Goal: Transaction & Acquisition: Book appointment/travel/reservation

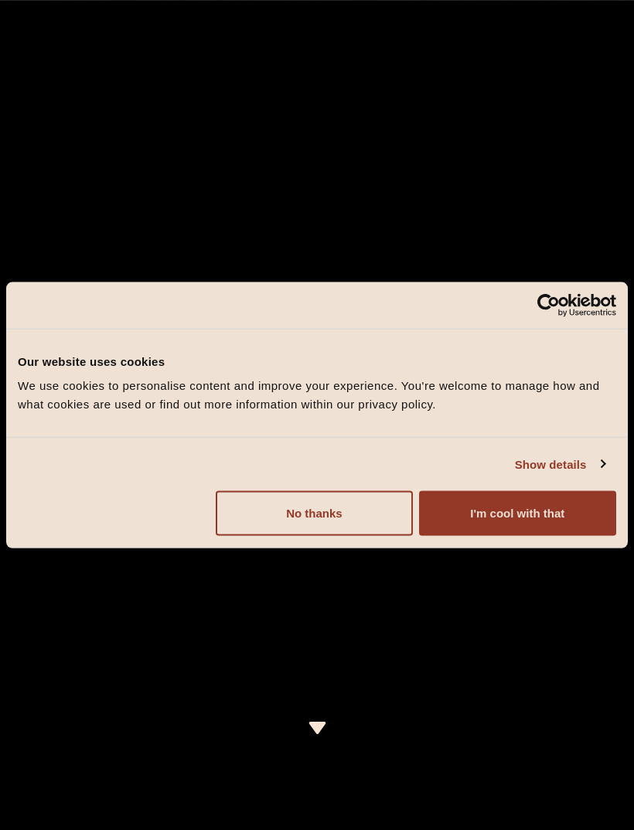
click at [530, 508] on button "I'm cool with that" at bounding box center [517, 513] width 197 height 45
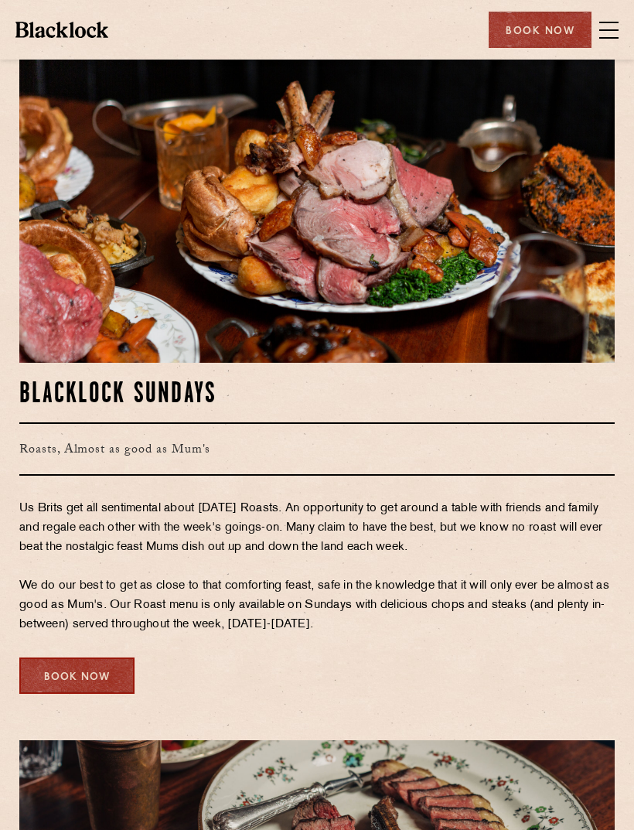
scroll to position [2362, 0]
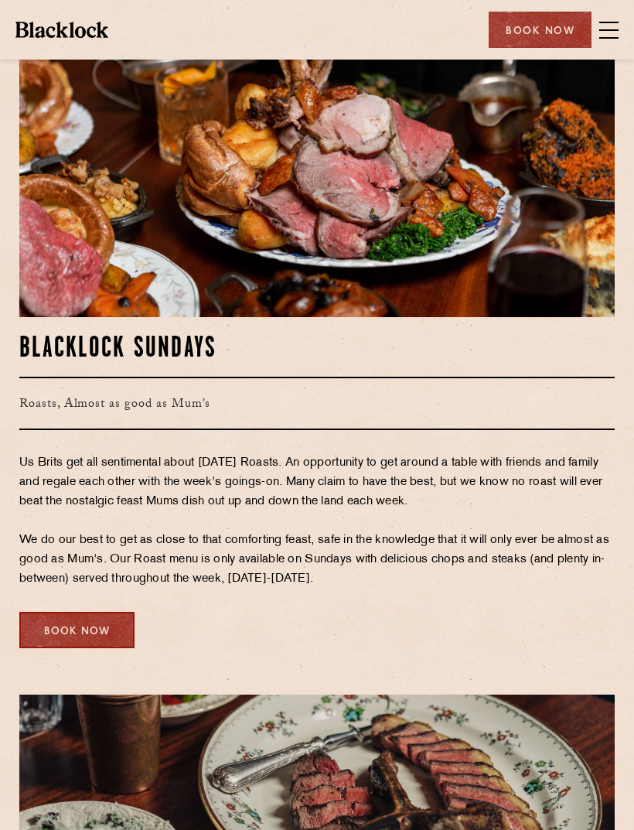
click at [65, 626] on div "Book Now" at bounding box center [76, 630] width 115 height 36
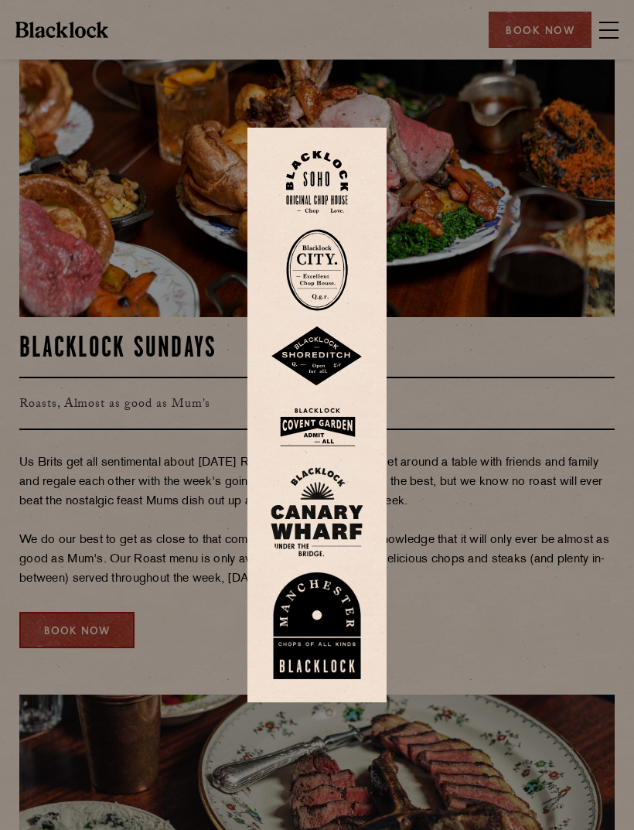
click at [347, 668] on img at bounding box center [317, 625] width 93 height 107
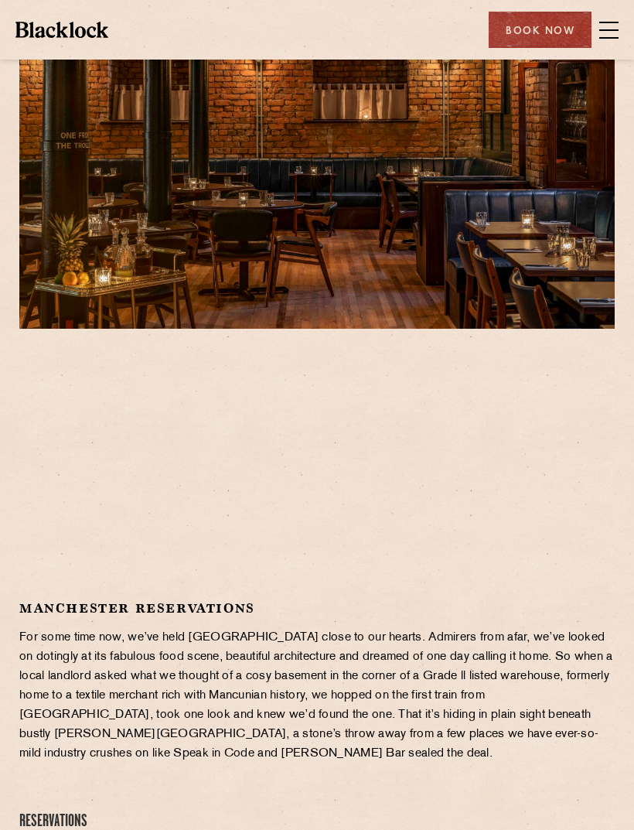
scroll to position [45, 0]
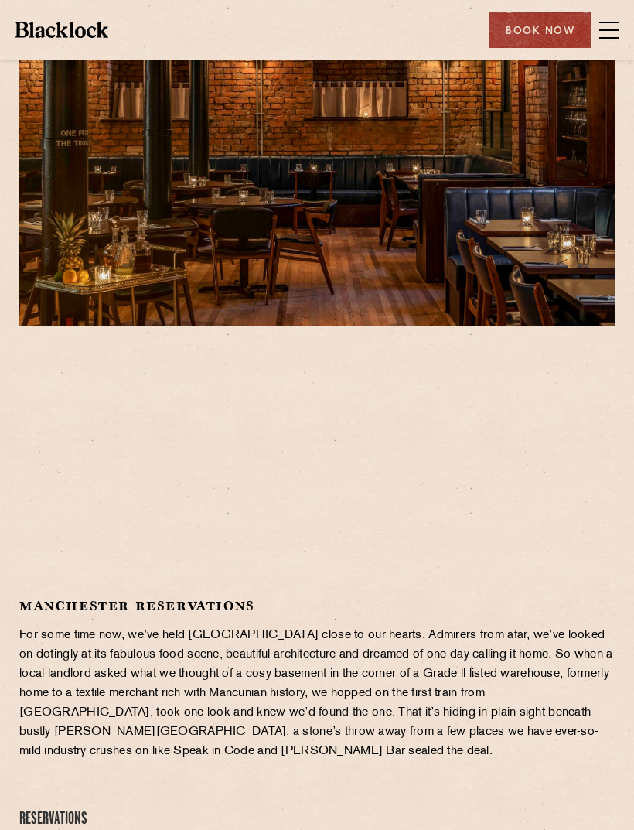
click at [86, 28] on img at bounding box center [61, 29] width 93 height 15
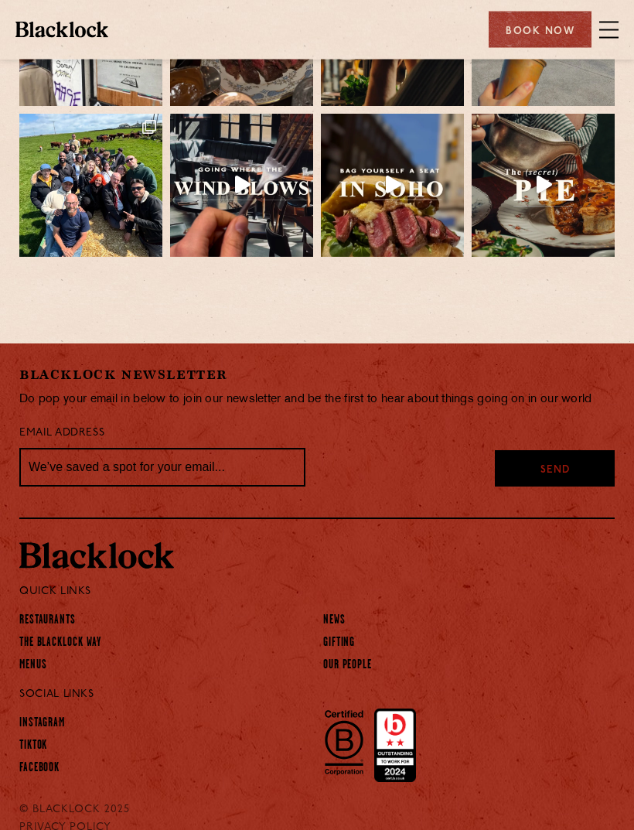
scroll to position [3751, 0]
click at [613, 32] on span at bounding box center [609, 30] width 19 height 23
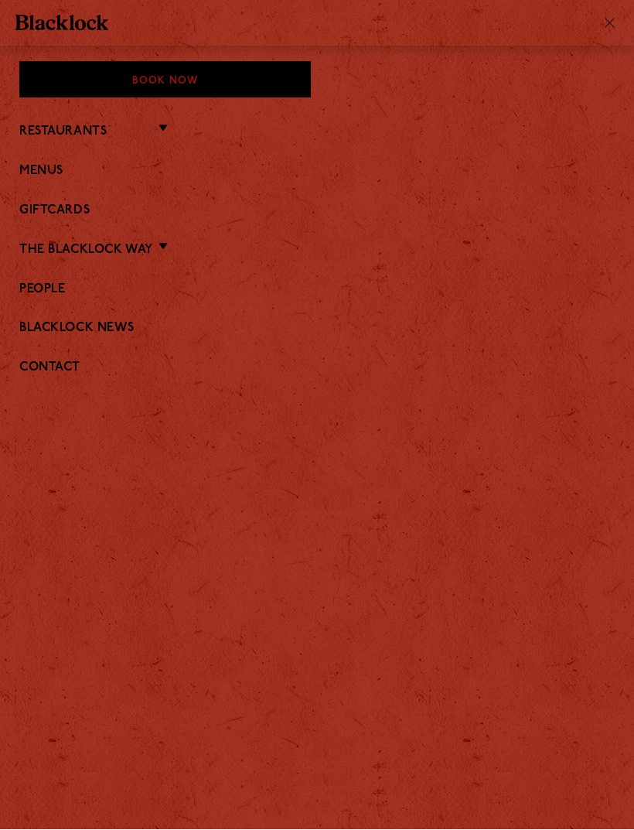
click at [95, 167] on link "Menus" at bounding box center [317, 172] width 596 height 15
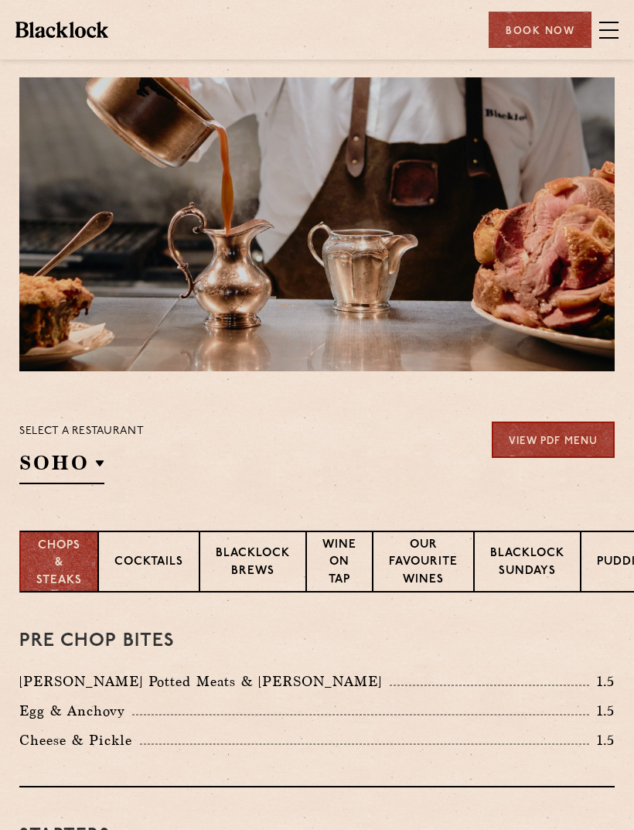
click at [551, 538] on div "Blacklock Sundays" at bounding box center [527, 562] width 107 height 62
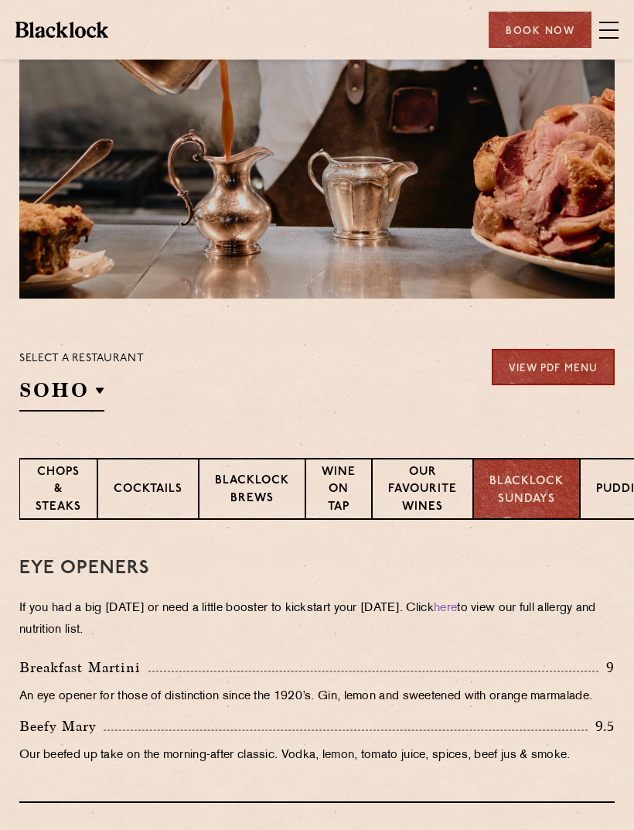
scroll to position [64, 0]
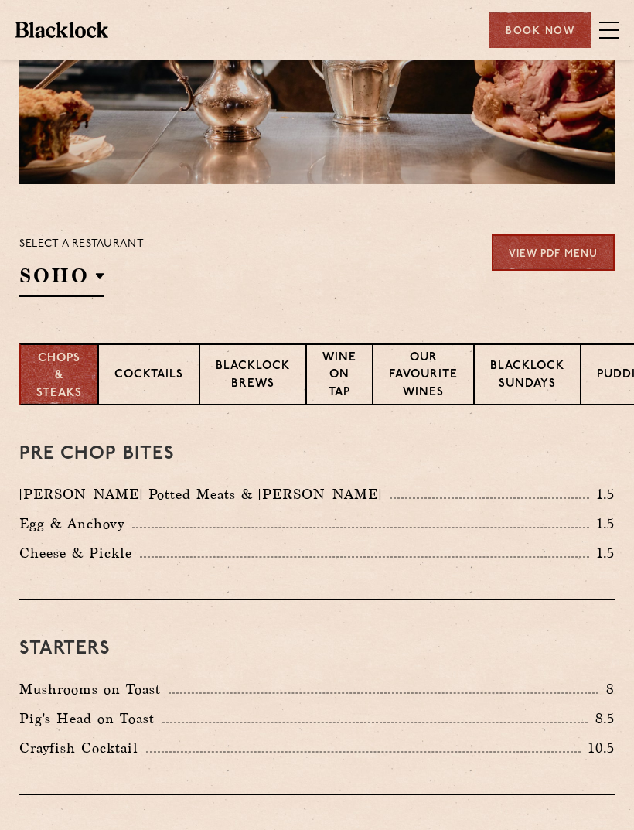
scroll to position [105, 0]
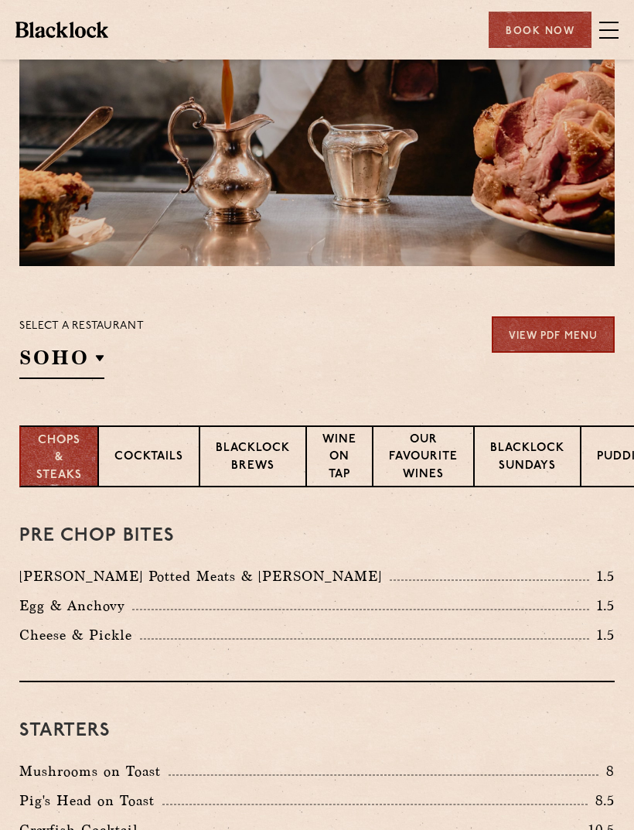
click at [0, 0] on p "[GEOGRAPHIC_DATA]" at bounding box center [0, 0] width 0 height 0
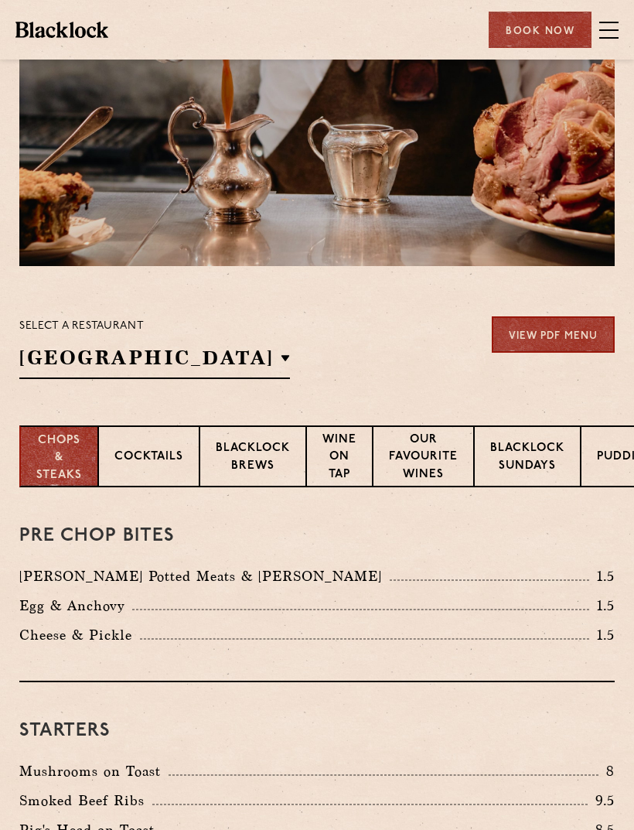
click at [344, 381] on section "Select a restaurant [GEOGRAPHIC_DATA] [GEOGRAPHIC_DATA] [GEOGRAPHIC_DATA] [GEOG…" at bounding box center [317, 345] width 634 height 159
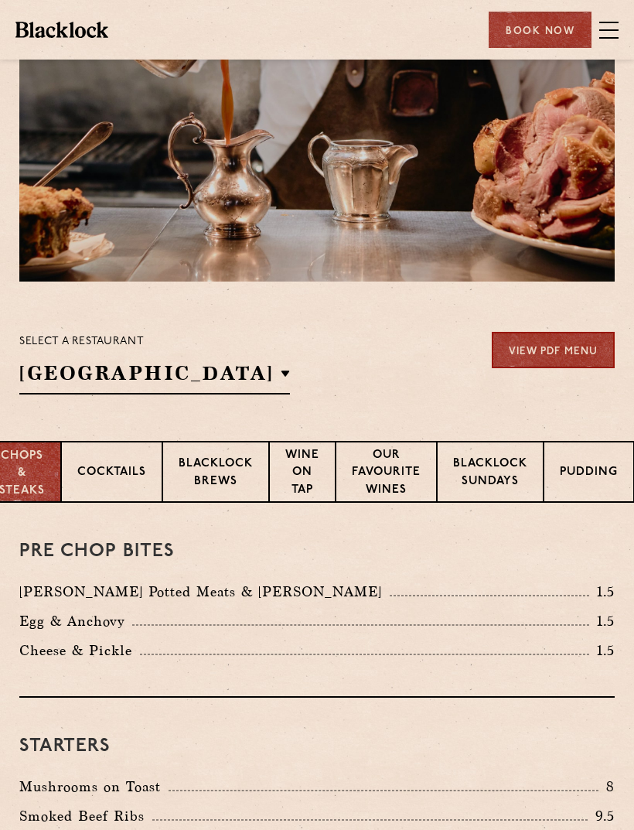
click at [480, 453] on div "Blacklock Sundays" at bounding box center [490, 472] width 107 height 62
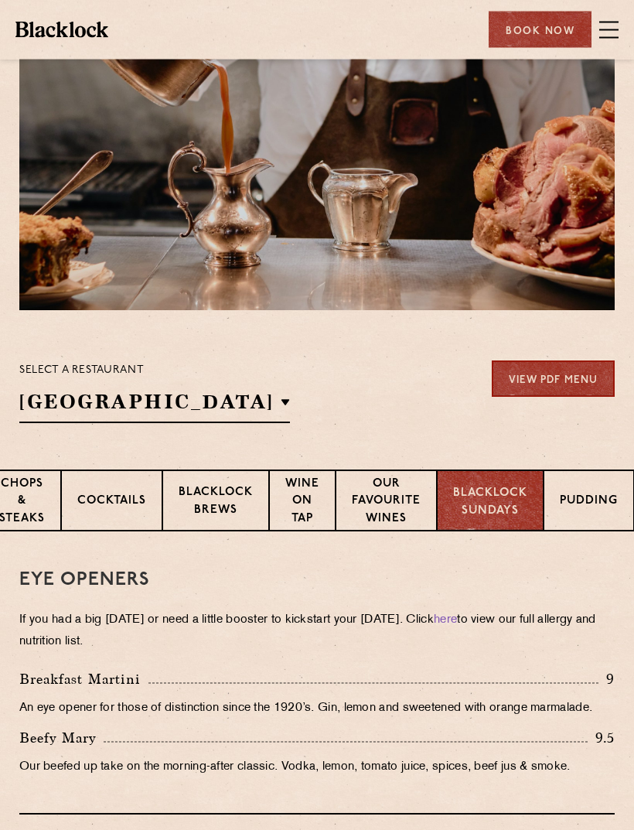
scroll to position [0, 0]
